Goal: Find specific page/section: Find specific page/section

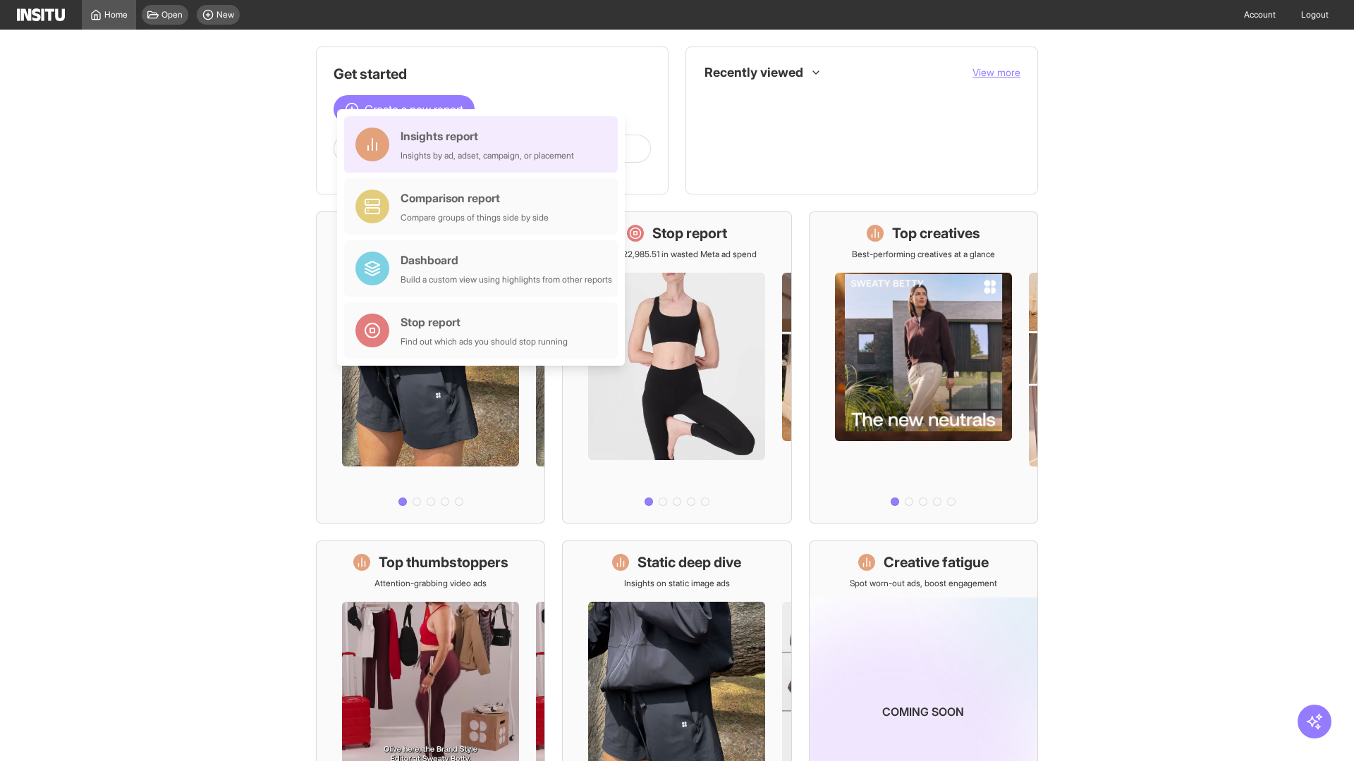
click at [484, 145] on div "Insights report Insights by ad, adset, campaign, or placement" at bounding box center [486, 145] width 173 height 34
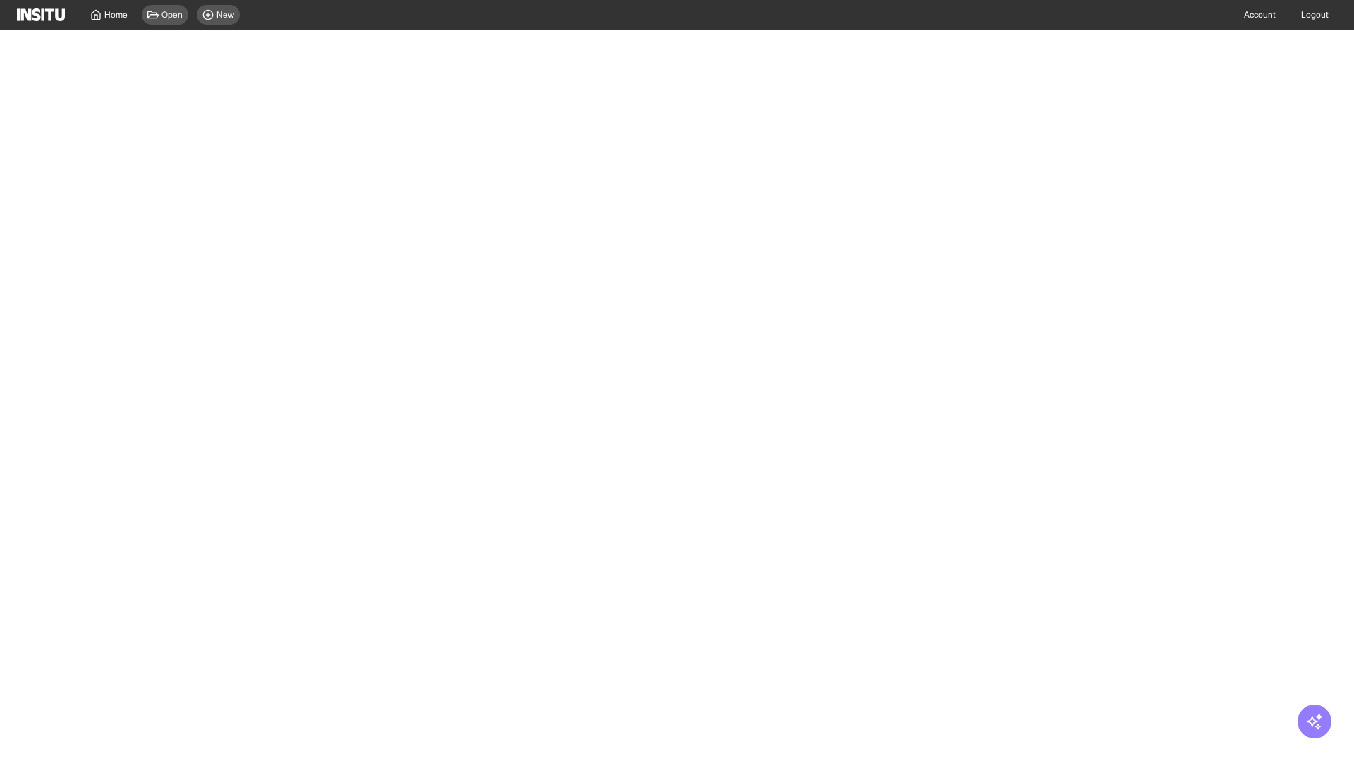
select select "**"
